Goal: Task Accomplishment & Management: Manage account settings

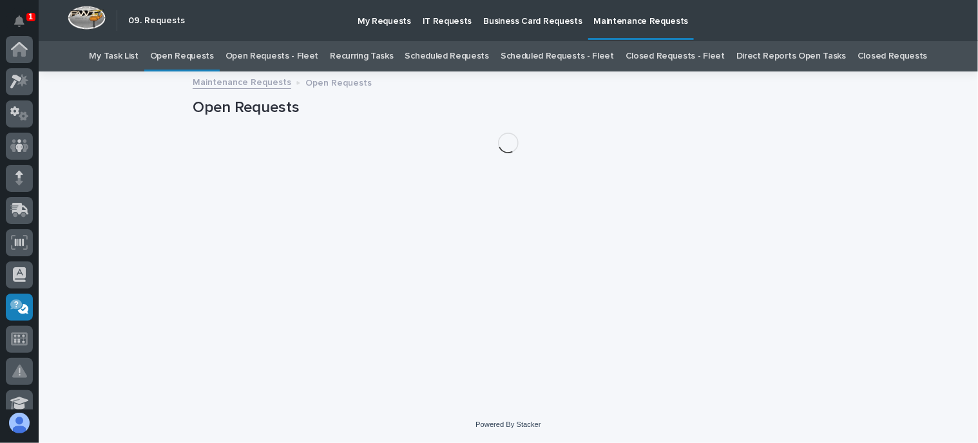
scroll to position [258, 0]
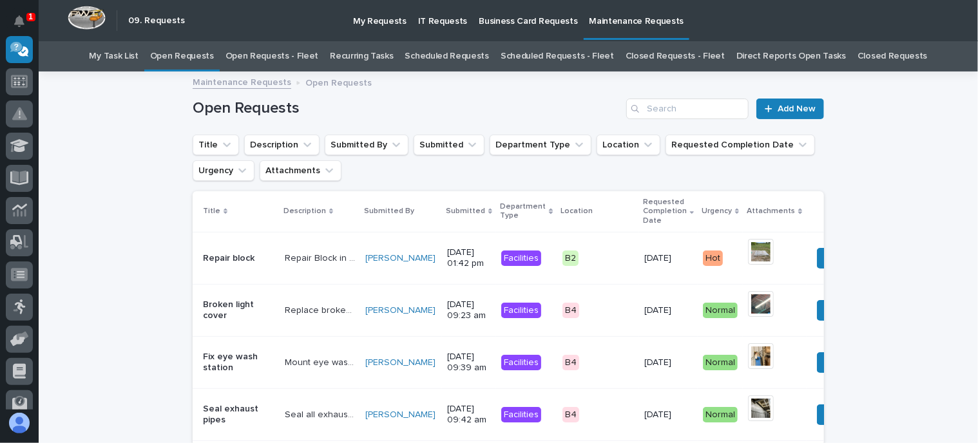
click at [300, 59] on link "Open Requests - Fleet" at bounding box center [271, 56] width 93 height 30
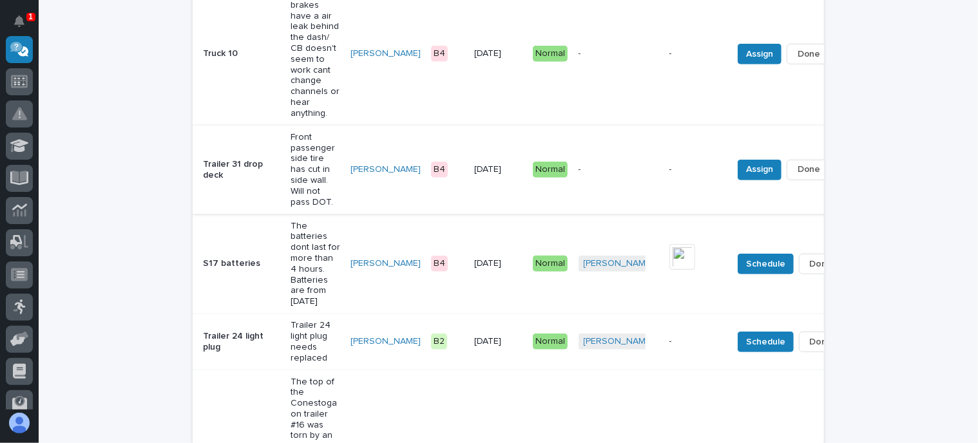
scroll to position [451, 0]
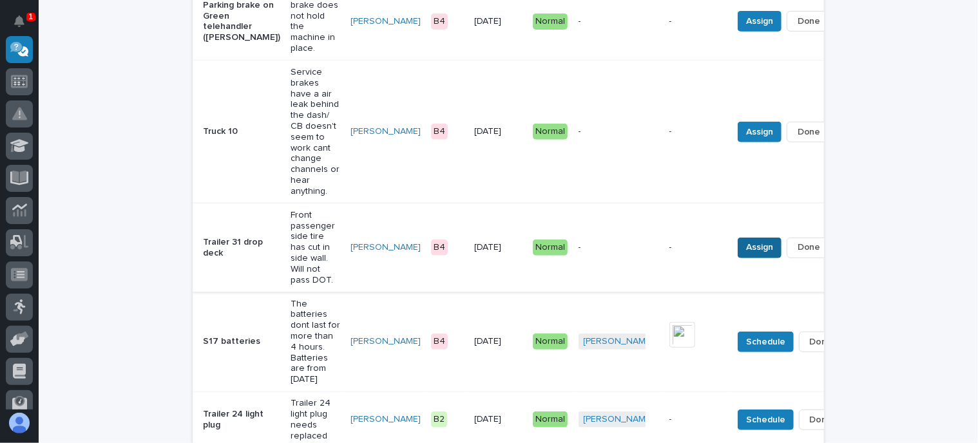
click at [746, 247] on span "Assign" at bounding box center [759, 247] width 27 height 15
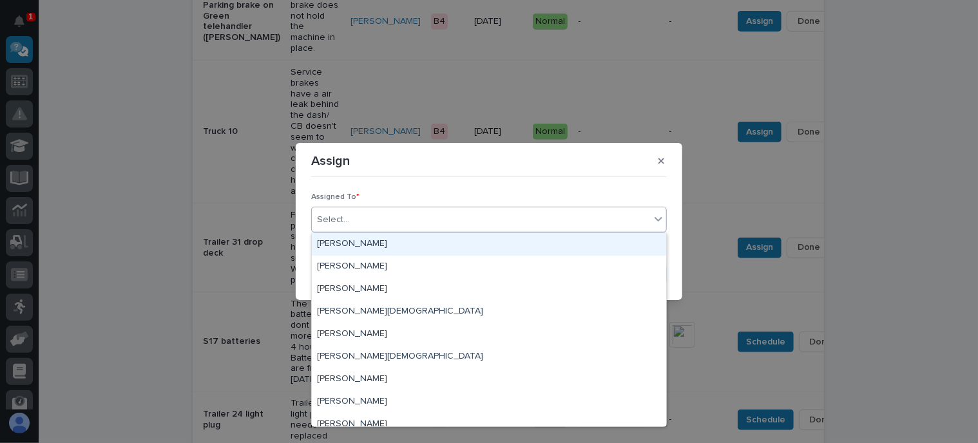
click at [355, 218] on div "Select..." at bounding box center [481, 219] width 338 height 21
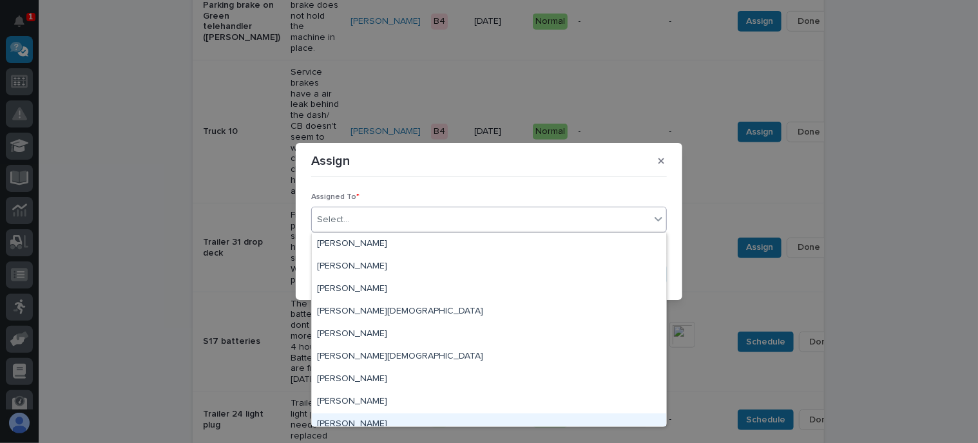
click at [347, 425] on div "Norm Hurt" at bounding box center [489, 424] width 354 height 23
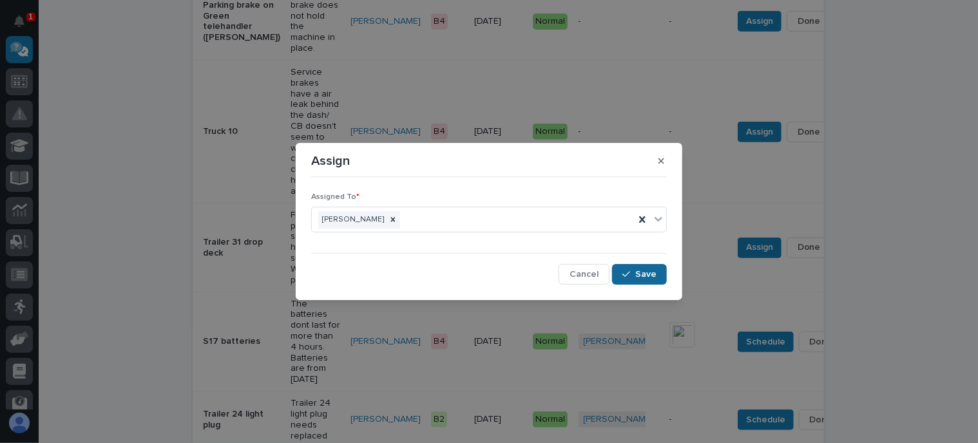
click at [635, 272] on div "button" at bounding box center [628, 274] width 13 height 9
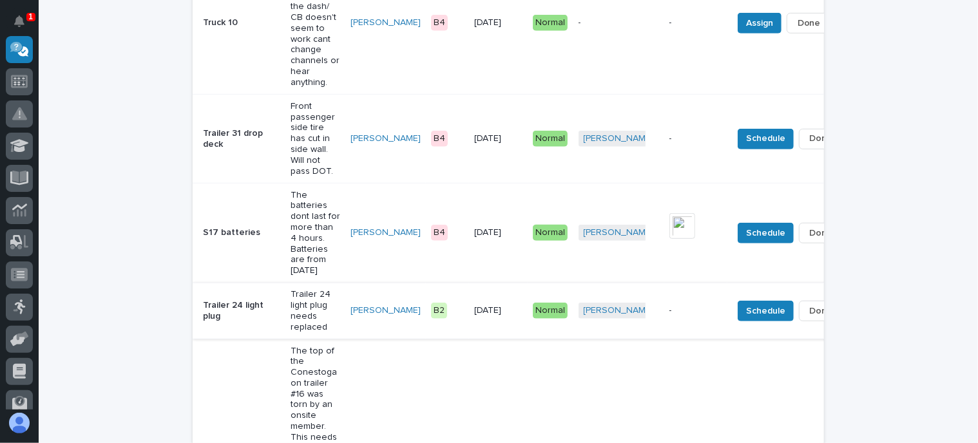
scroll to position [580, 0]
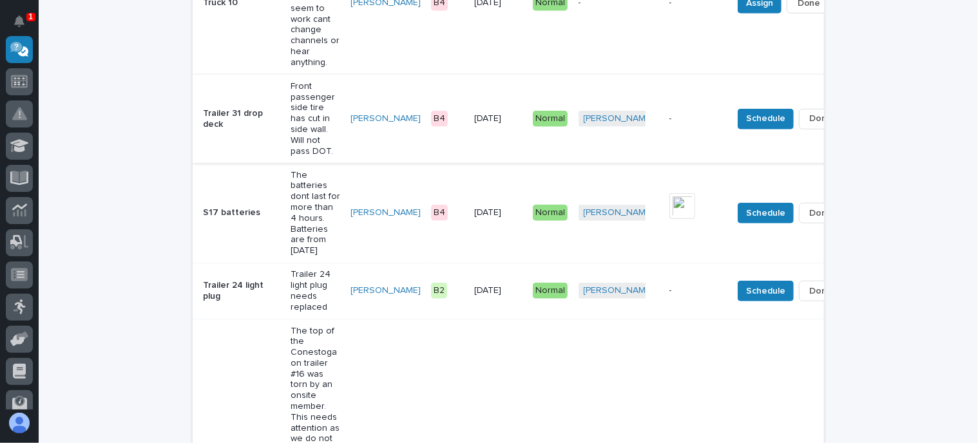
click at [809, 111] on span "Done" at bounding box center [820, 118] width 23 height 15
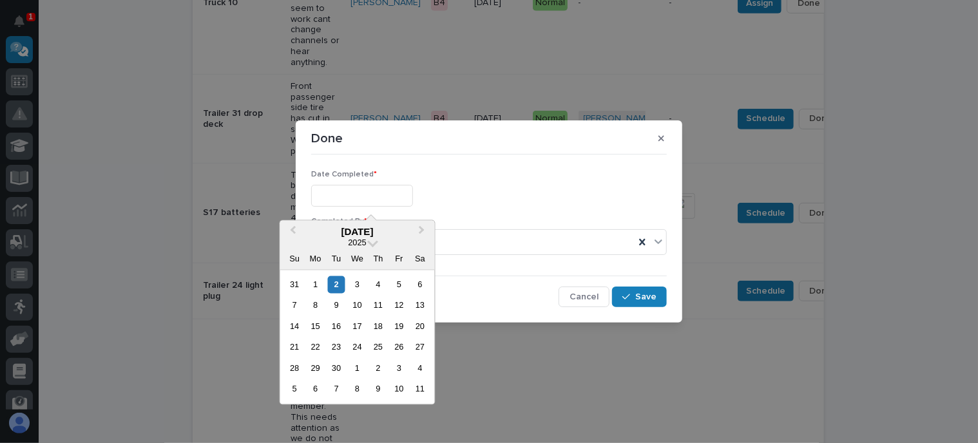
click at [330, 194] on input "text" at bounding box center [362, 196] width 102 height 23
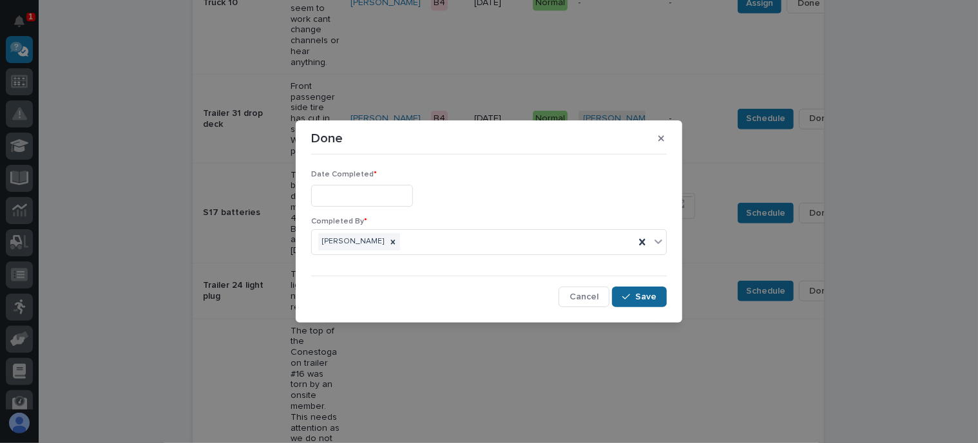
click at [637, 291] on span "Save" at bounding box center [645, 297] width 21 height 12
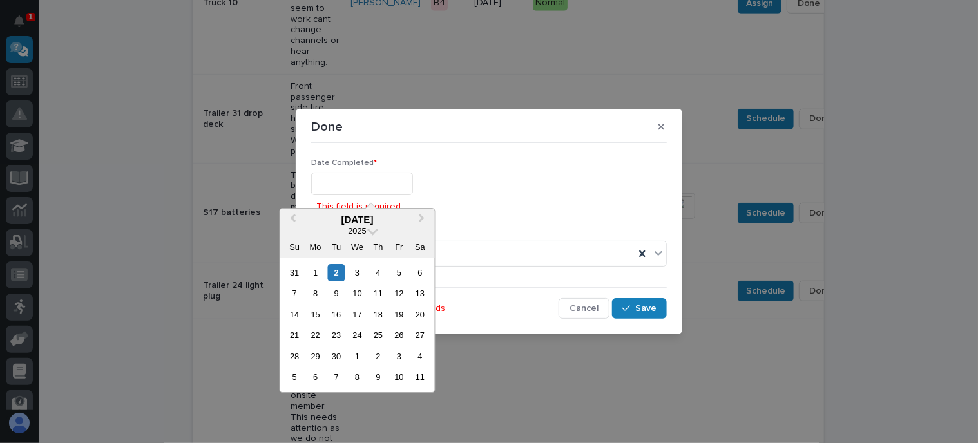
click at [334, 185] on input "text" at bounding box center [362, 184] width 102 height 23
click at [332, 185] on input "text" at bounding box center [362, 184] width 102 height 23
click at [338, 267] on div "2" at bounding box center [336, 272] width 17 height 17
type input "**********"
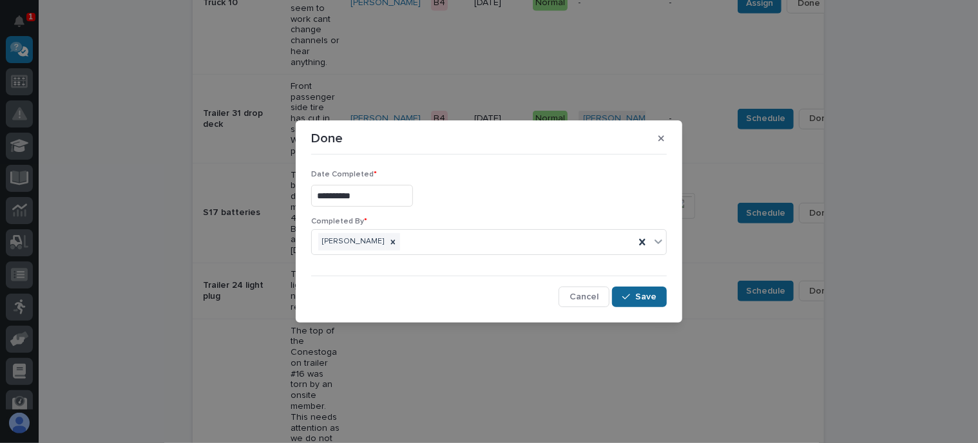
click at [630, 301] on icon "button" at bounding box center [626, 296] width 8 height 9
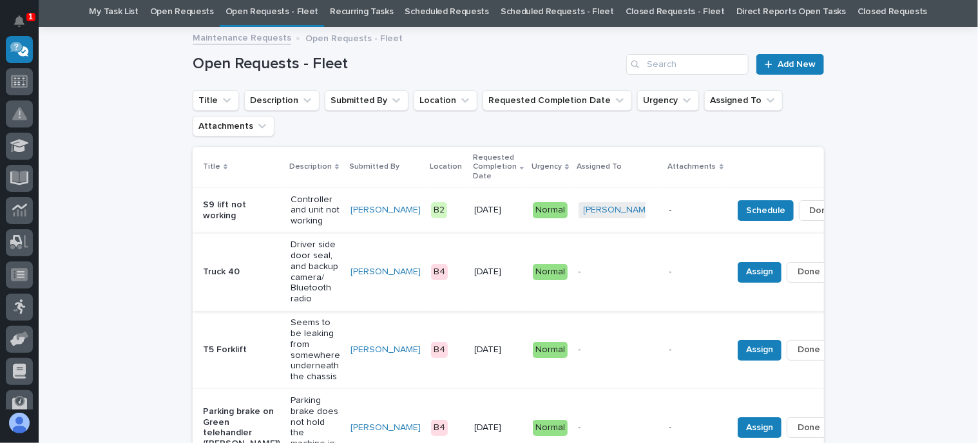
scroll to position [0, 0]
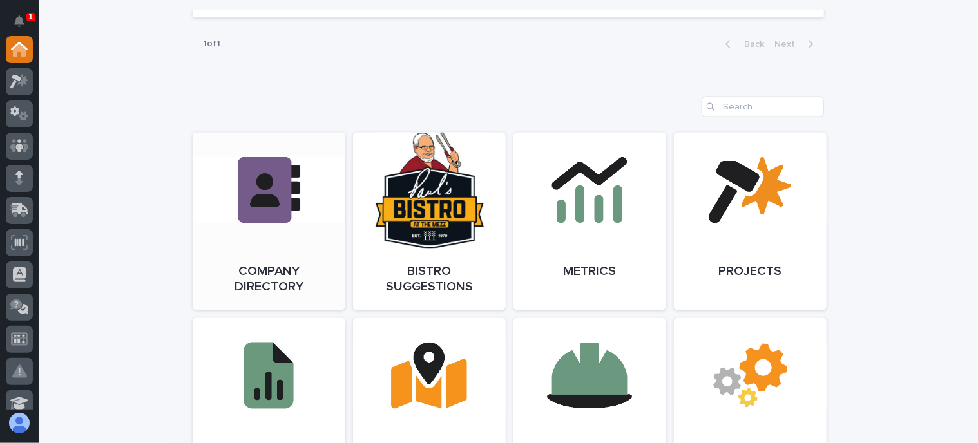
scroll to position [966, 0]
click at [247, 237] on link "Open Link" at bounding box center [269, 221] width 153 height 178
click at [265, 241] on link "Open Link" at bounding box center [269, 221] width 153 height 178
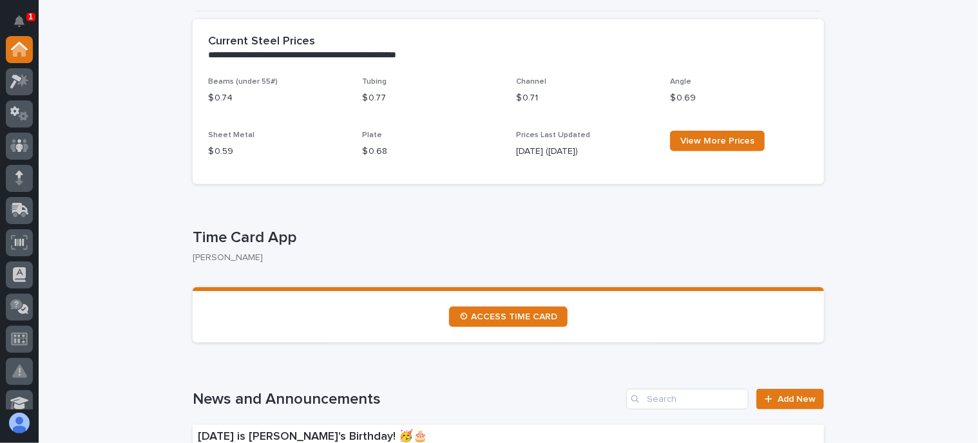
scroll to position [322, 0]
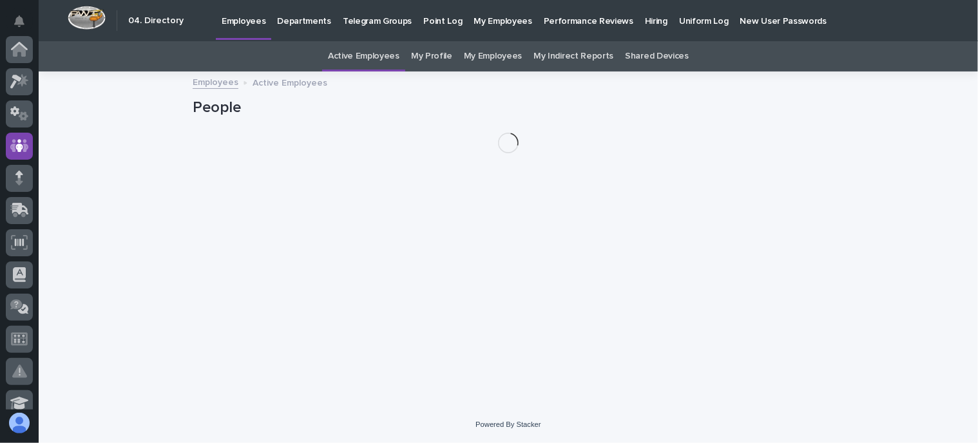
scroll to position [97, 0]
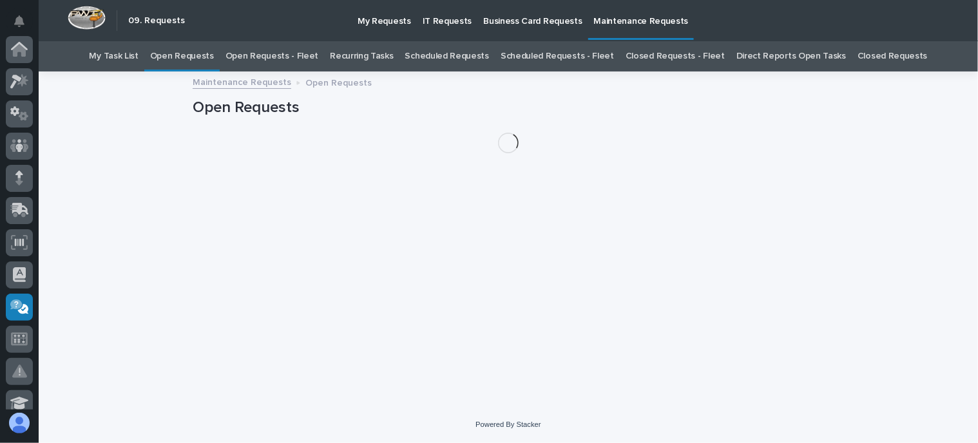
scroll to position [258, 0]
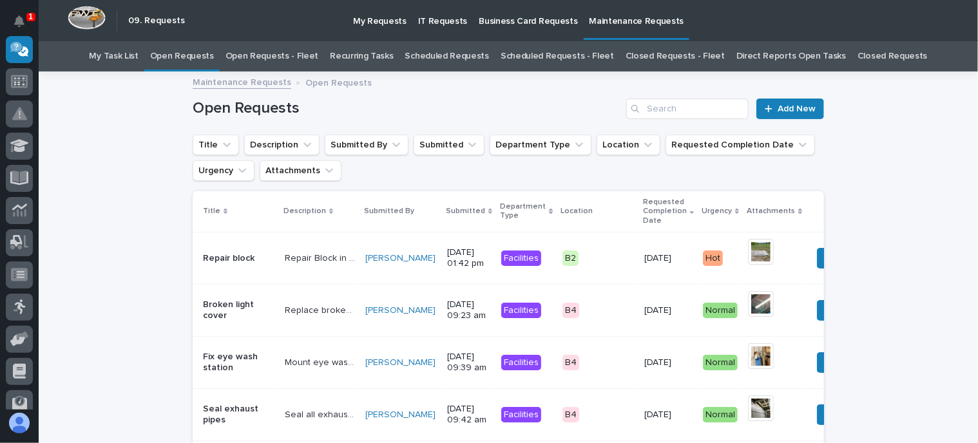
click at [296, 50] on link "Open Requests - Fleet" at bounding box center [271, 56] width 93 height 30
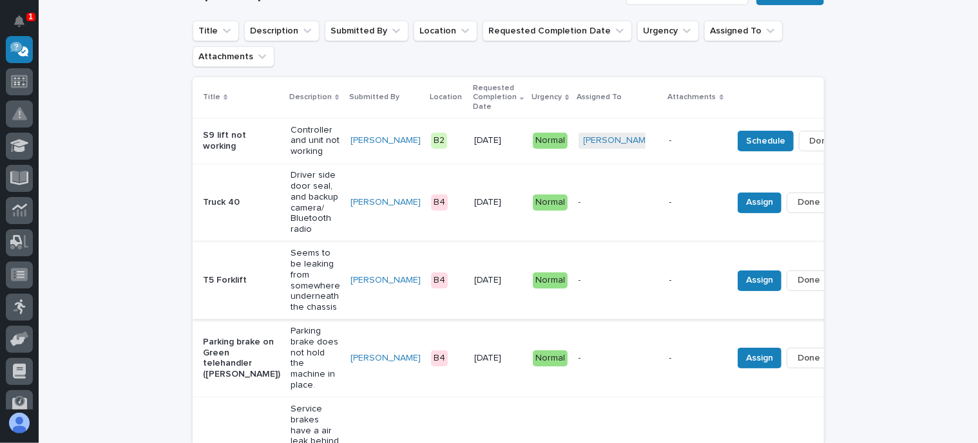
scroll to position [129, 0]
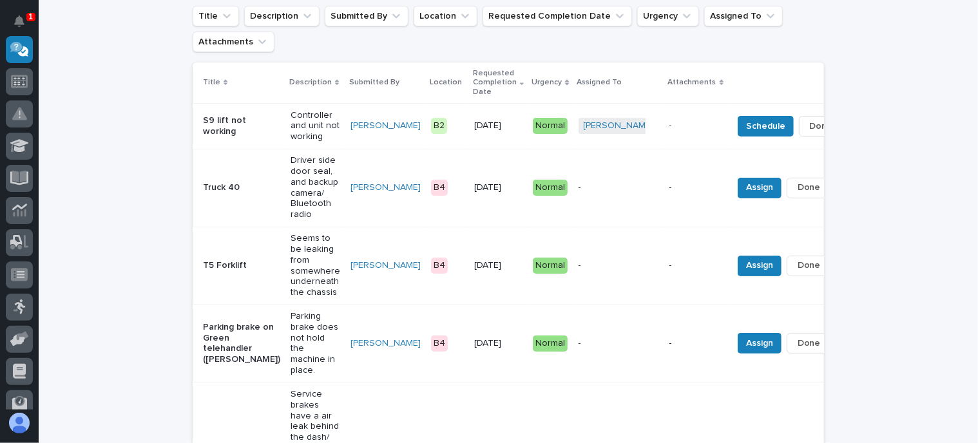
click at [290, 182] on p "Driver side door seal, and backup camera/ Bluetooth radio" at bounding box center [315, 187] width 50 height 65
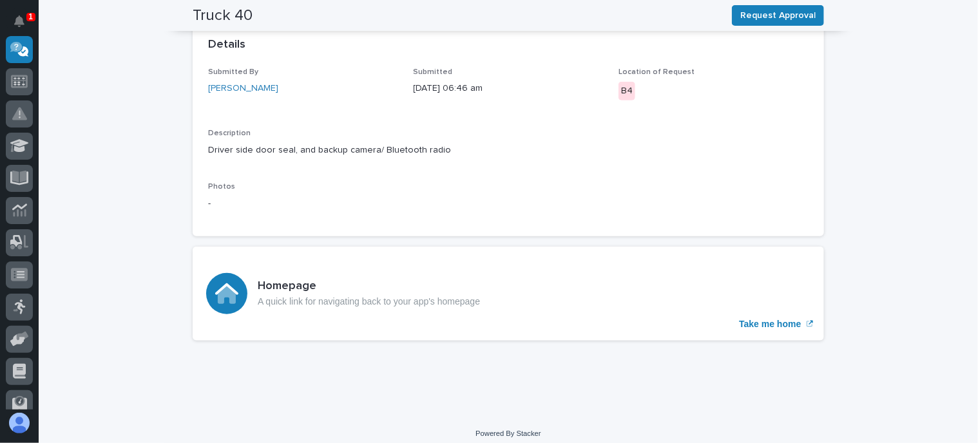
scroll to position [306, 0]
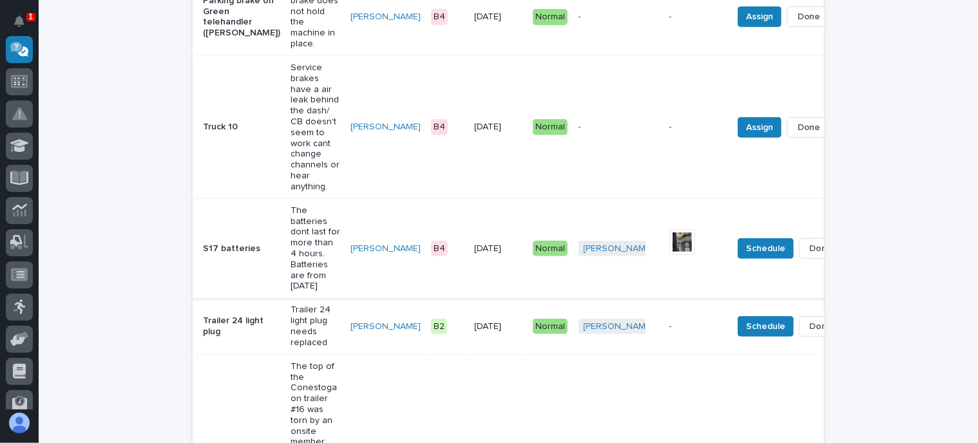
scroll to position [386, 0]
